Goal: Information Seeking & Learning: Learn about a topic

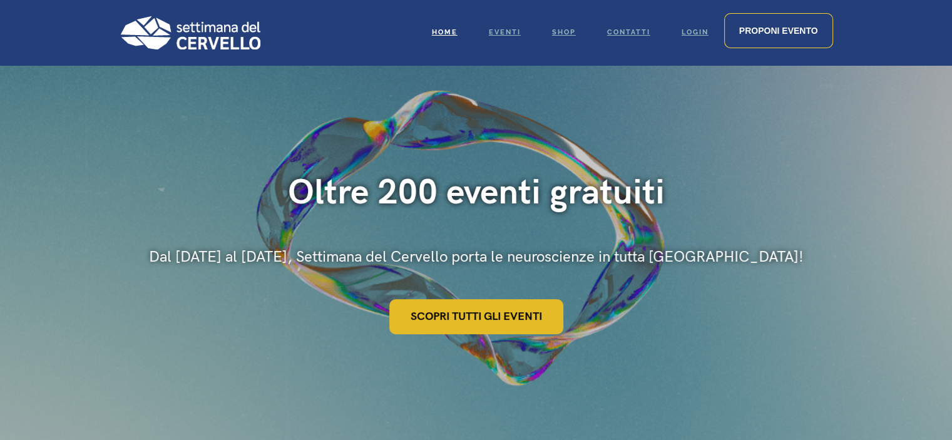
click at [495, 321] on link "Scopri tutti gli eventi" at bounding box center [476, 316] width 174 height 35
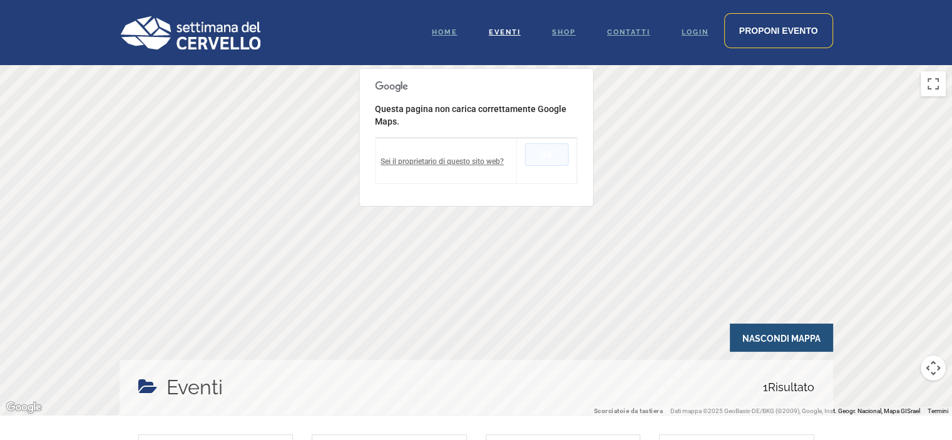
click at [547, 161] on button "OK" at bounding box center [546, 154] width 44 height 23
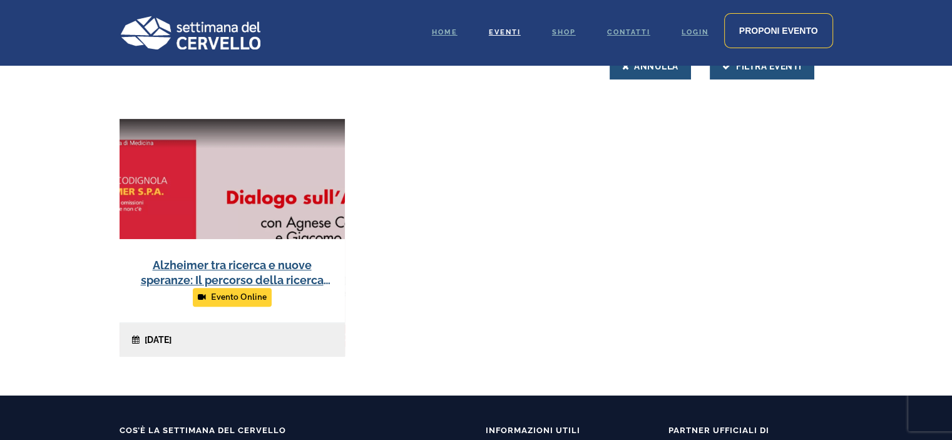
scroll to position [501, 0]
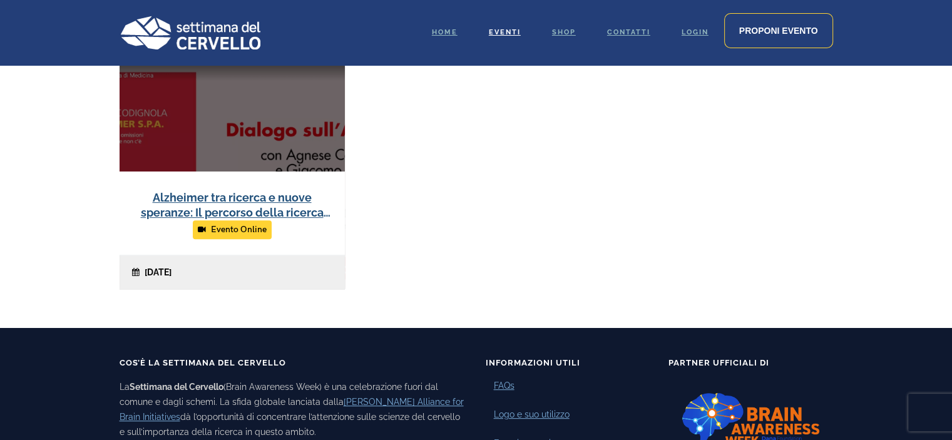
click at [271, 203] on link at bounding box center [232, 170] width 225 height 238
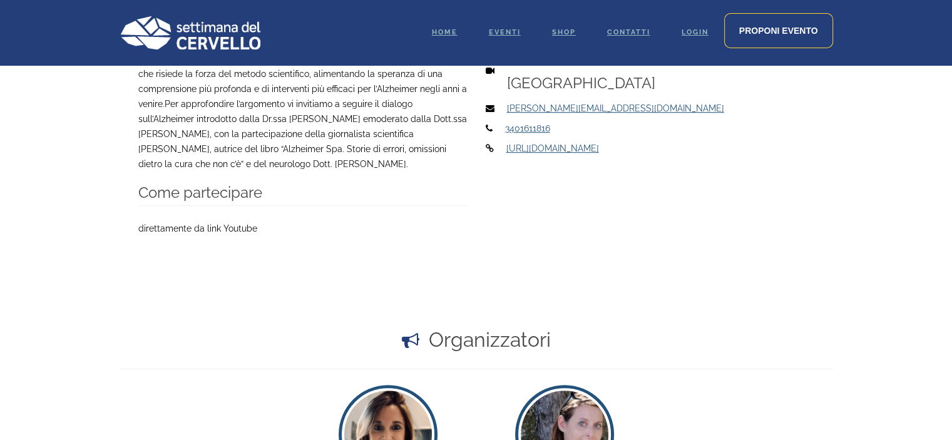
scroll to position [876, 0]
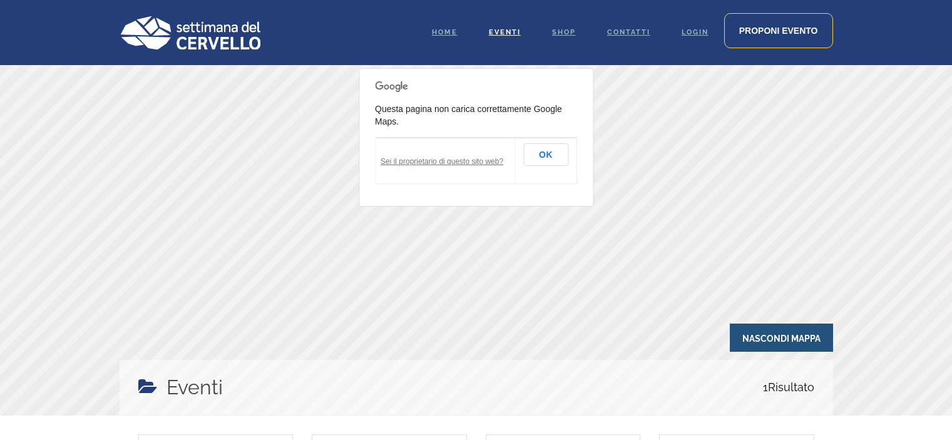
scroll to position [501, 0]
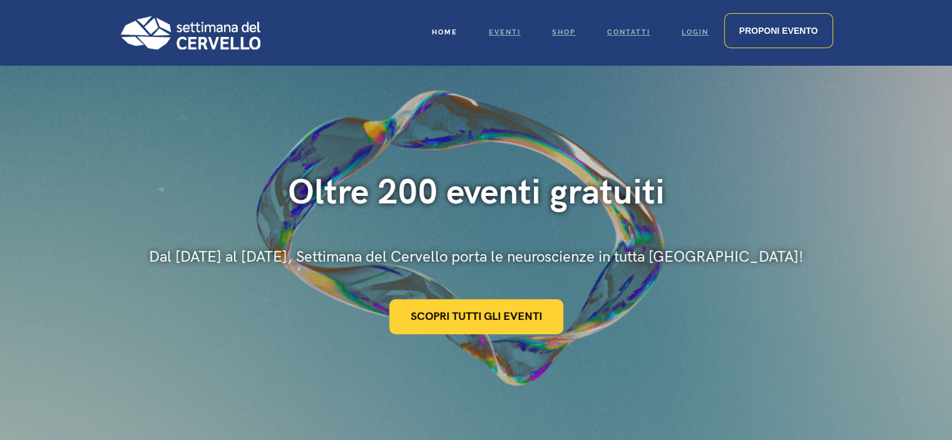
click at [456, 32] on link "Home" at bounding box center [444, 32] width 57 height 65
click at [176, 37] on img at bounding box center [190, 33] width 141 height 34
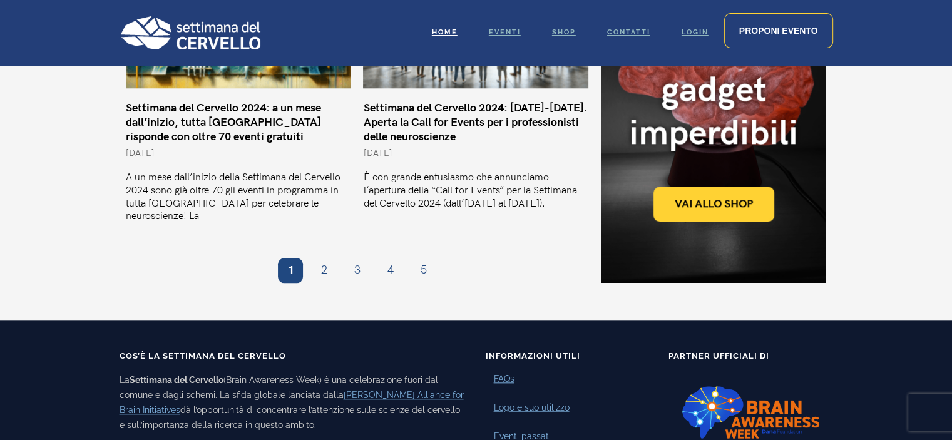
scroll to position [1189, 0]
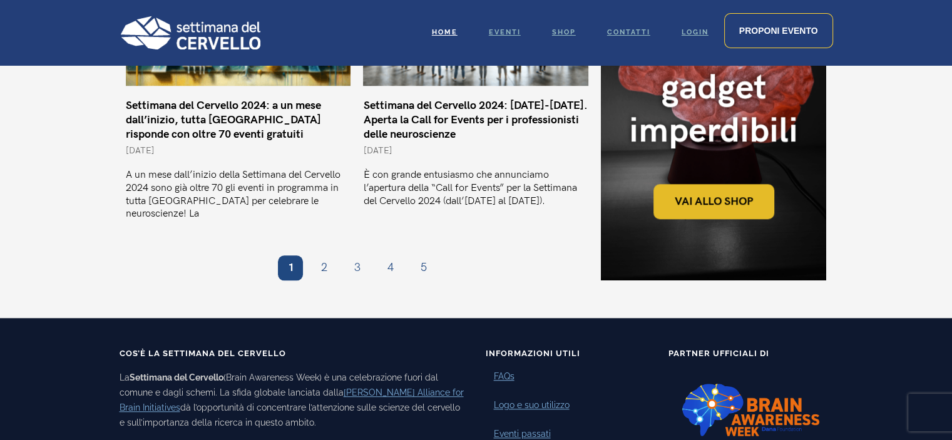
click at [753, 185] on link "Vai allo shop" at bounding box center [713, 202] width 121 height 35
